Goal: Task Accomplishment & Management: Manage account settings

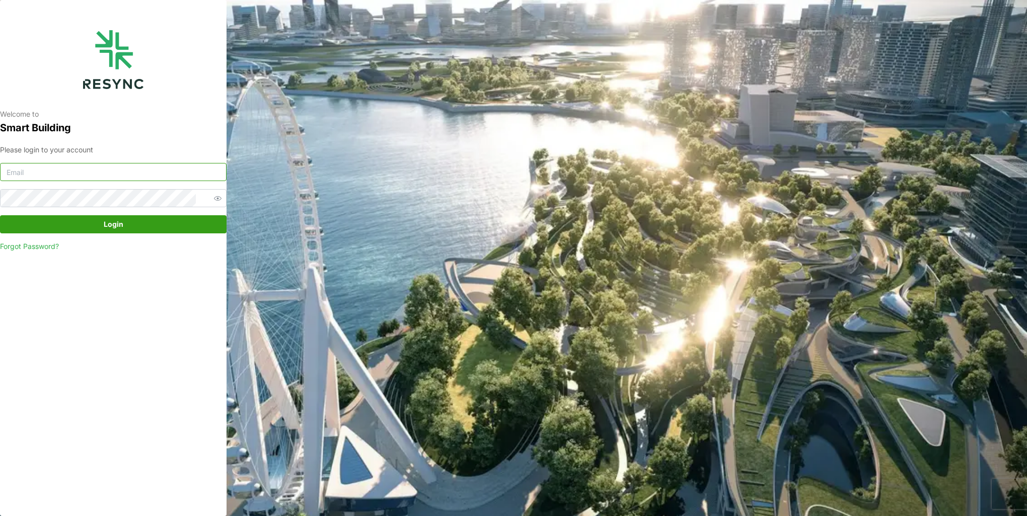
click at [139, 167] on input at bounding box center [113, 172] width 226 height 18
type input "burhanamali.arshad@aumovio.com"
click at [0, 215] on button "Login" at bounding box center [113, 224] width 226 height 18
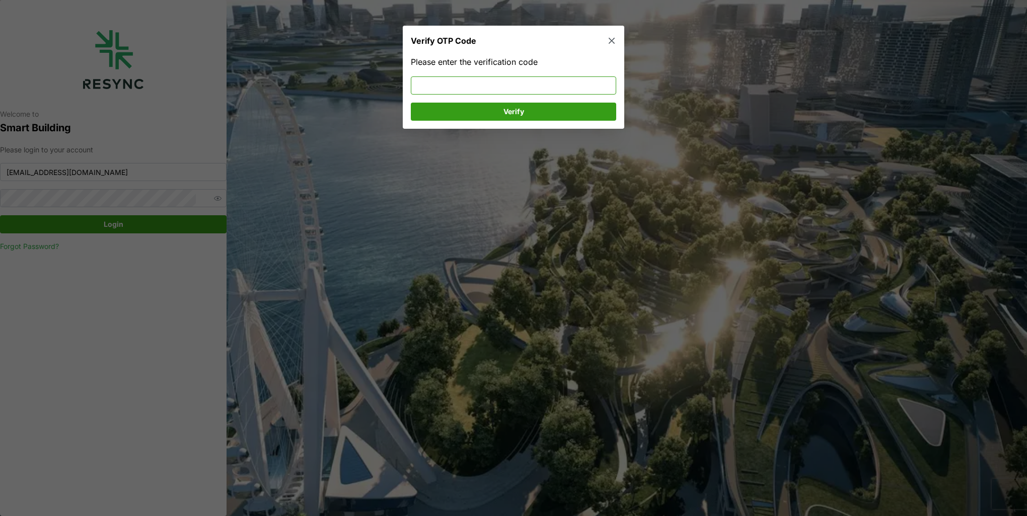
click at [449, 86] on input at bounding box center [513, 85] width 205 height 18
type input "736001"
click at [505, 111] on span "Verify" at bounding box center [513, 111] width 21 height 17
